Goal: Check status: Check status

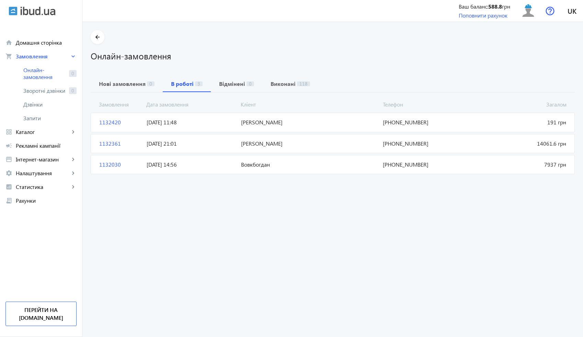
click at [254, 140] on span "[PERSON_NAME]" at bounding box center [309, 144] width 142 height 8
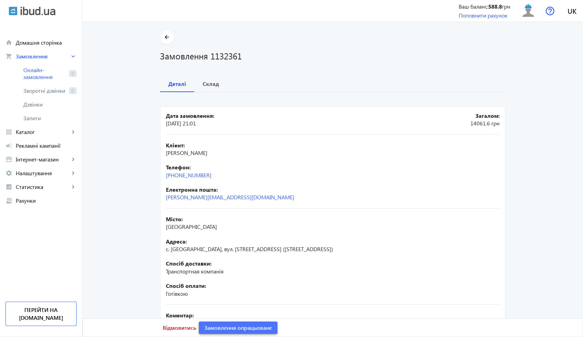
click at [246, 326] on span "Замовлення опрацьоване" at bounding box center [238, 328] width 68 height 8
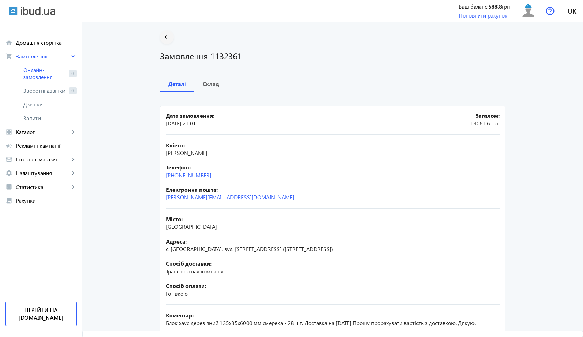
click at [166, 38] on mat-icon "arrow_back" at bounding box center [167, 37] width 9 height 9
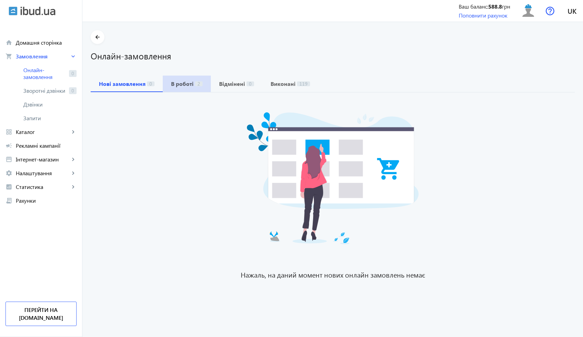
click at [186, 85] on b "В роботі" at bounding box center [182, 83] width 23 height 5
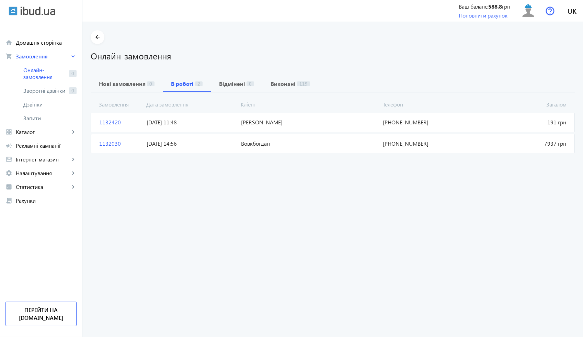
click at [238, 143] on span "Вовкбогдан" at bounding box center [309, 144] width 142 height 8
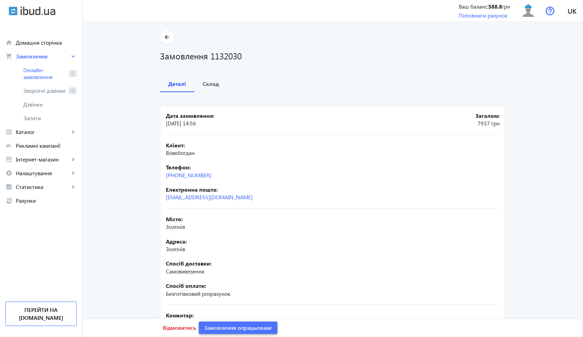
click at [243, 330] on span "Замовлення опрацьоване" at bounding box center [238, 328] width 68 height 8
click at [168, 40] on mat-icon "arrow_back" at bounding box center [167, 37] width 9 height 9
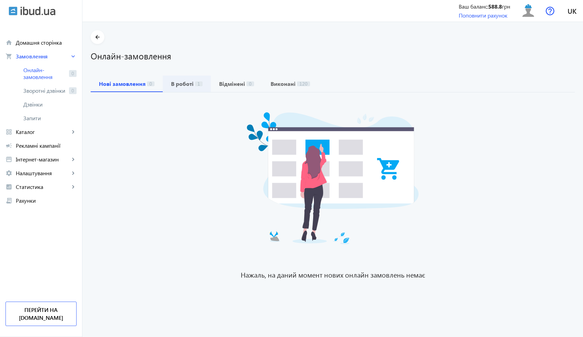
click at [181, 83] on b "В роботі" at bounding box center [182, 83] width 23 height 5
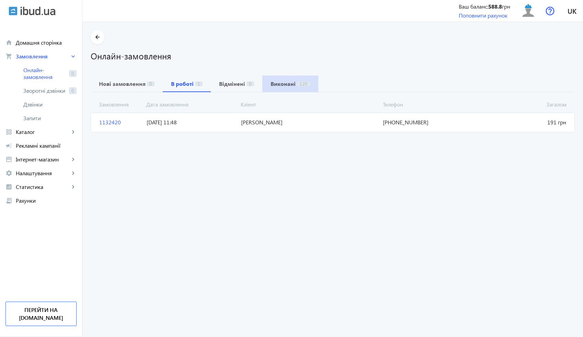
click at [286, 83] on b "Виконані" at bounding box center [282, 83] width 25 height 5
